Goal: Task Accomplishment & Management: Manage account settings

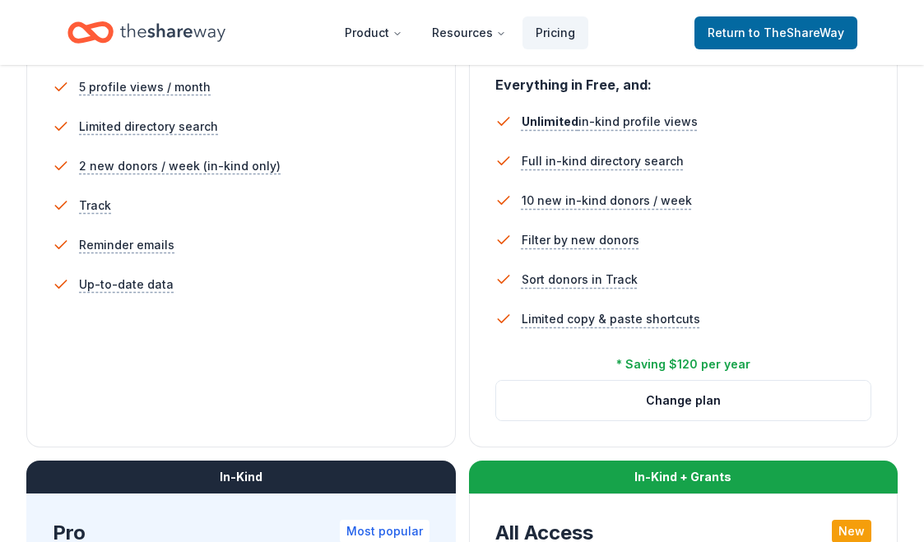
scroll to position [504, 0]
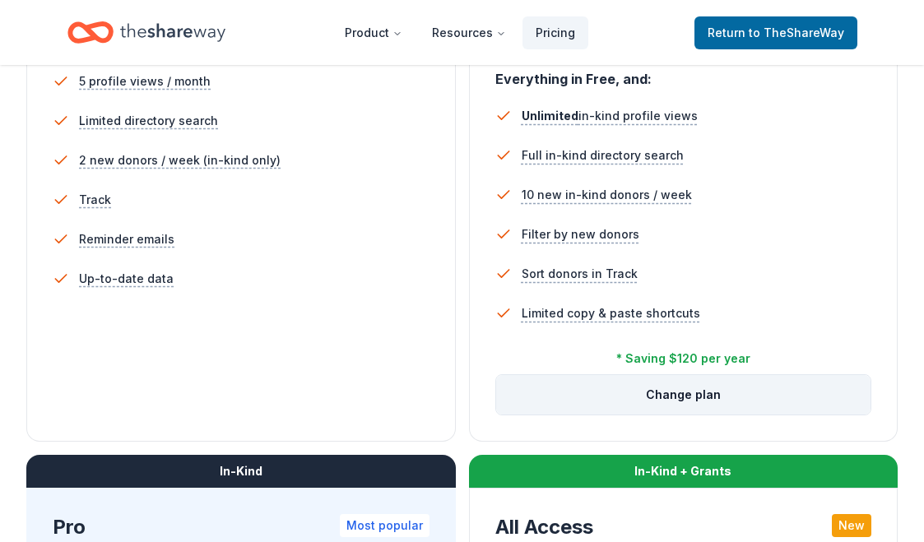
click at [647, 392] on button "Change plan" at bounding box center [683, 395] width 375 height 40
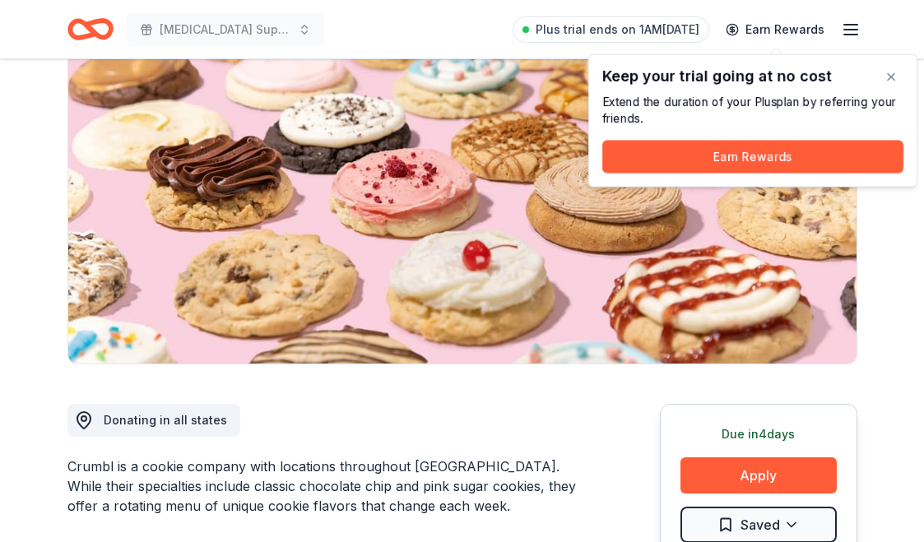
scroll to position [136, 0]
click at [848, 27] on icon "button" at bounding box center [851, 30] width 20 height 20
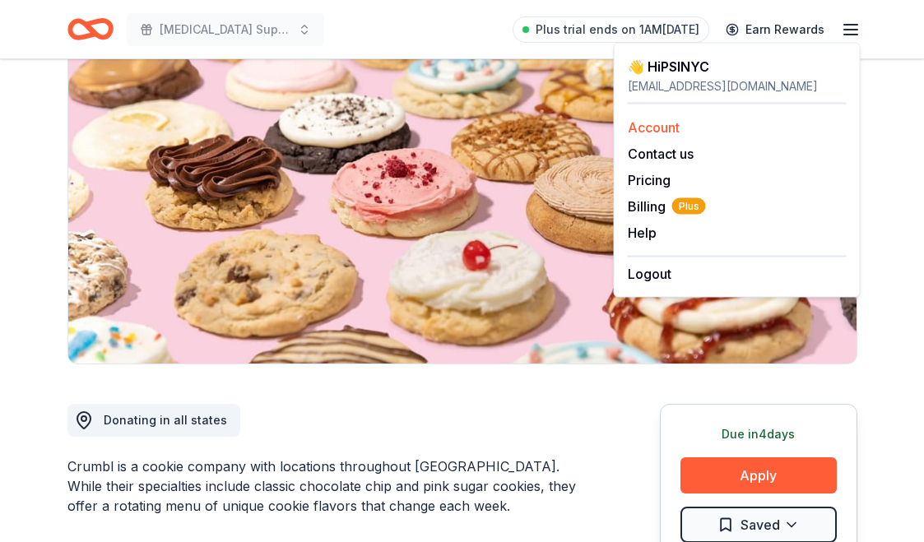
click at [644, 133] on link "Account" at bounding box center [654, 127] width 52 height 16
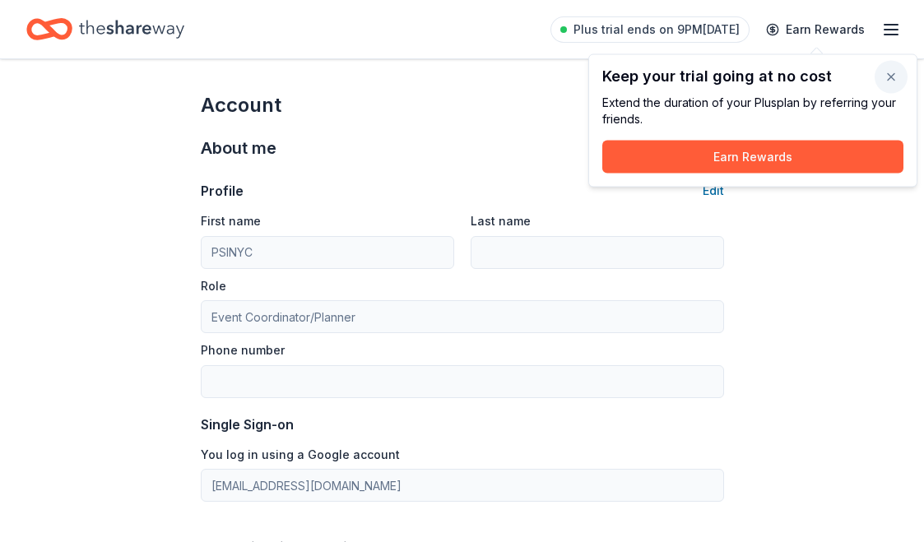
click at [886, 75] on button "button" at bounding box center [891, 77] width 33 height 33
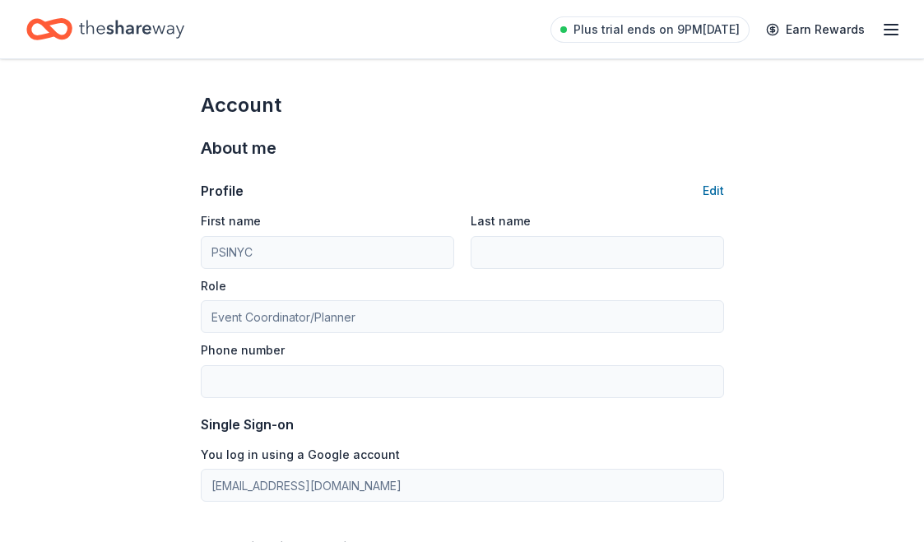
click at [891, 33] on icon "button" at bounding box center [892, 30] width 20 height 20
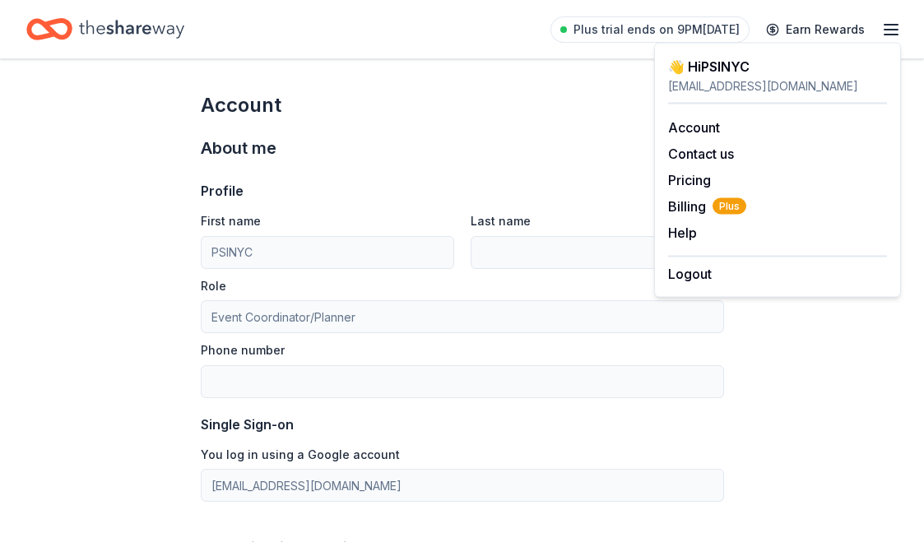
click at [677, 287] on div "👋 Hi PSINYC [EMAIL_ADDRESS][DOMAIN_NAME] Account Contact us Pricing Billing Plu…" at bounding box center [777, 170] width 247 height 255
click at [676, 276] on button "Logout" at bounding box center [690, 274] width 44 height 20
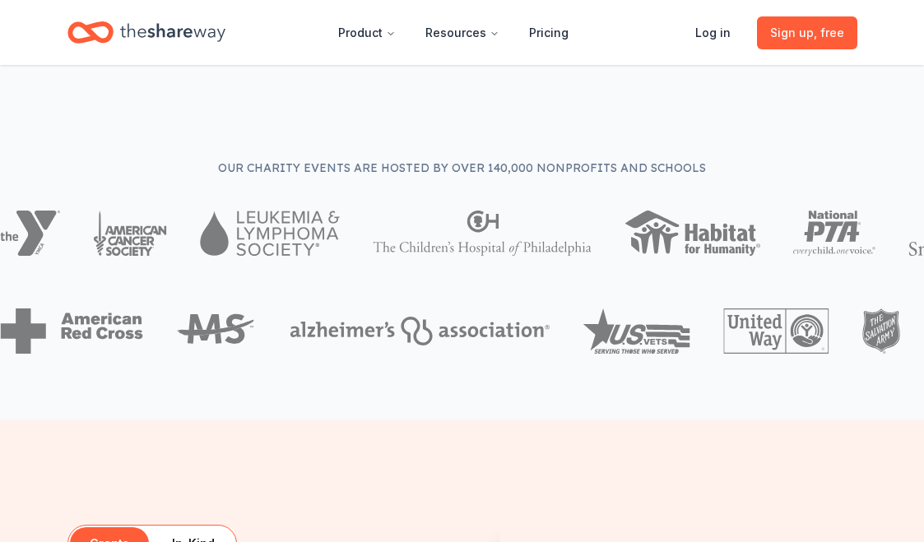
scroll to position [550, 0]
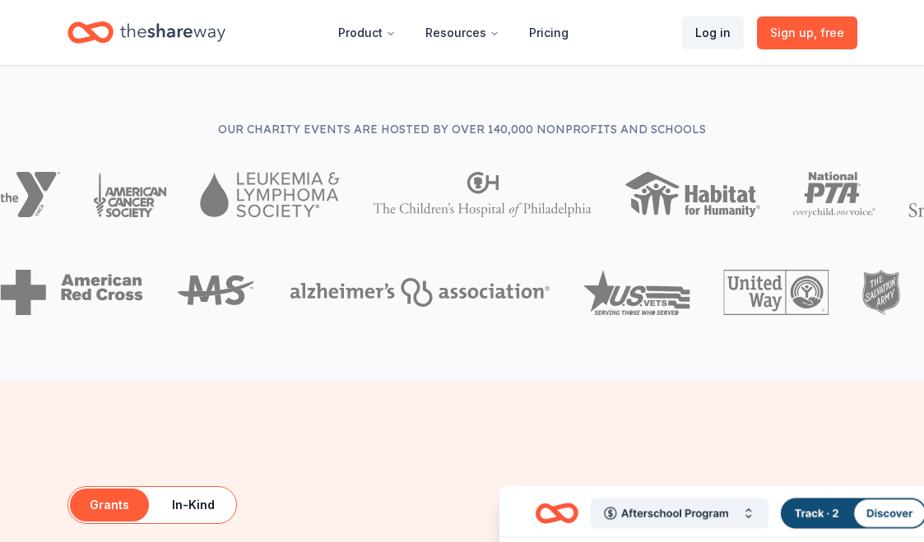
click at [711, 28] on link "Log in" at bounding box center [713, 32] width 62 height 33
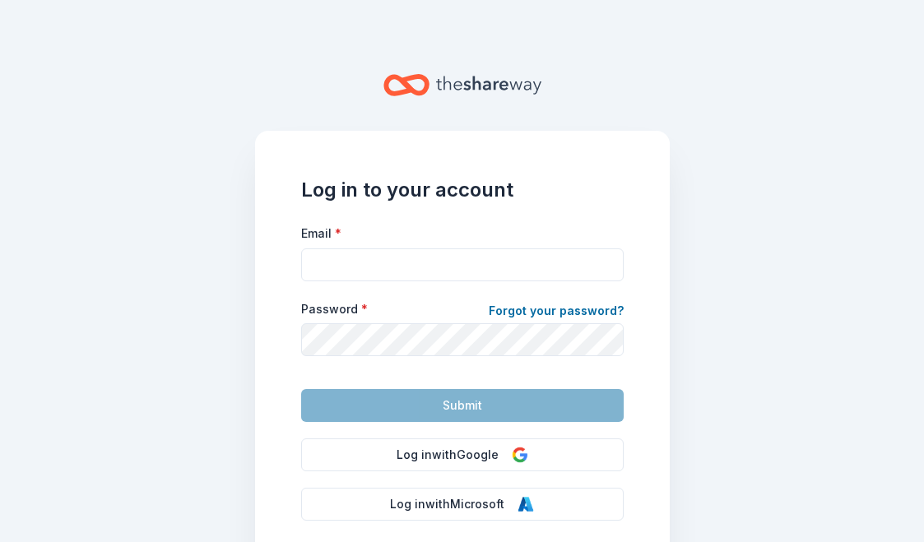
click at [342, 285] on form "Email * Password * Forgot your password? Submit" at bounding box center [462, 322] width 323 height 199
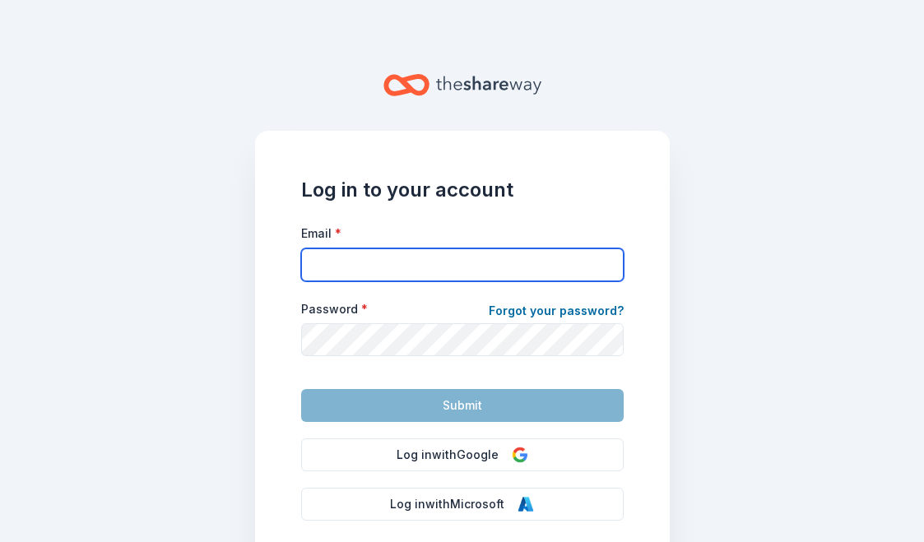
click at [338, 272] on input "Email *" at bounding box center [462, 265] width 323 height 33
type input "[EMAIL_ADDRESS][DOMAIN_NAME]"
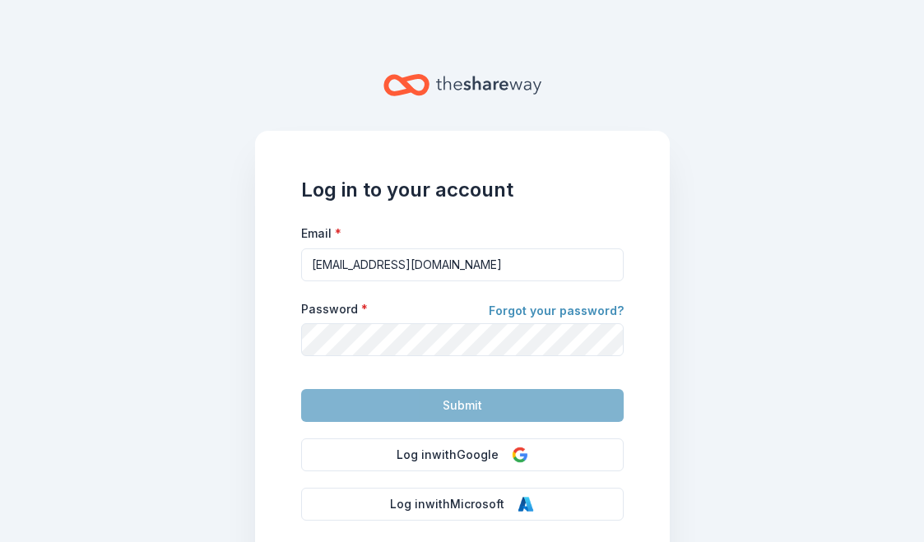
click at [521, 308] on link "Forgot your password?" at bounding box center [556, 312] width 135 height 23
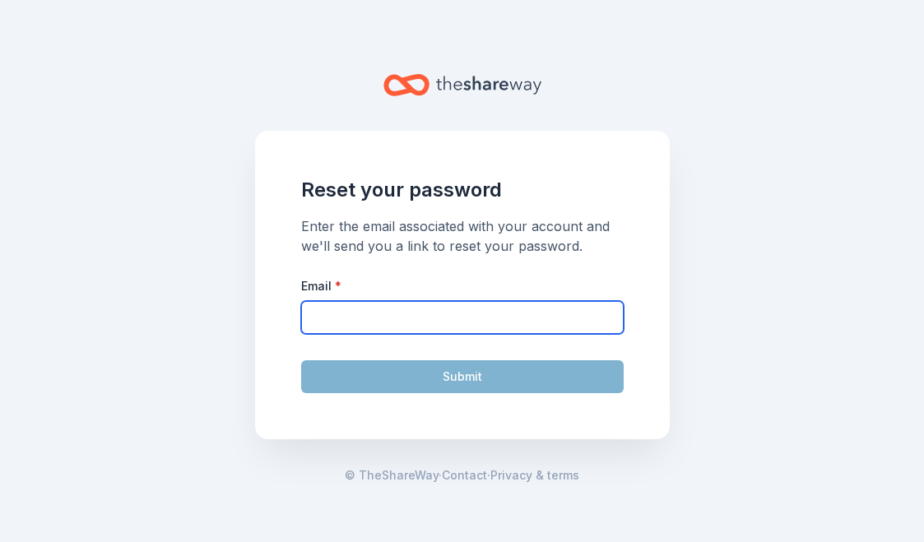
click at [485, 322] on input "Email *" at bounding box center [462, 317] width 323 height 33
type input "[EMAIL_ADDRESS][DOMAIN_NAME]"
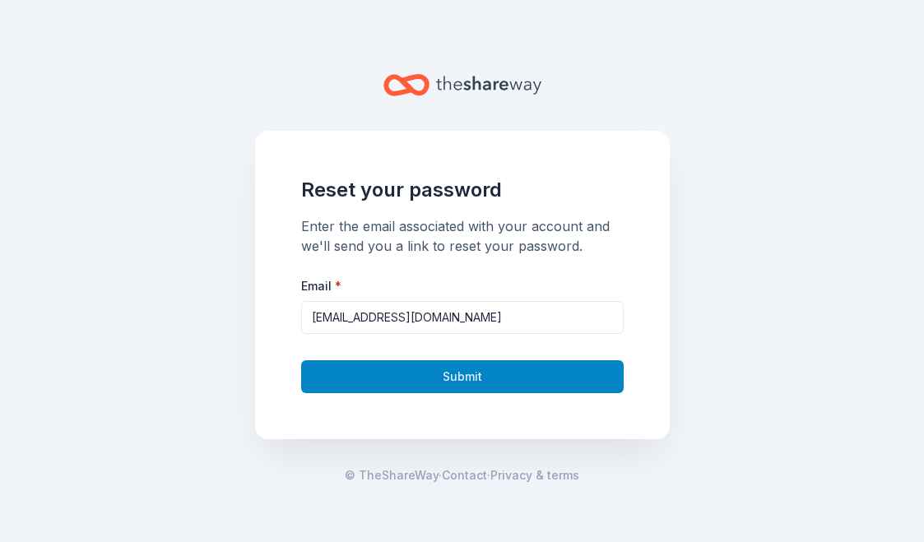
click at [442, 382] on button "Submit" at bounding box center [462, 377] width 323 height 33
